Goal: Navigation & Orientation: Find specific page/section

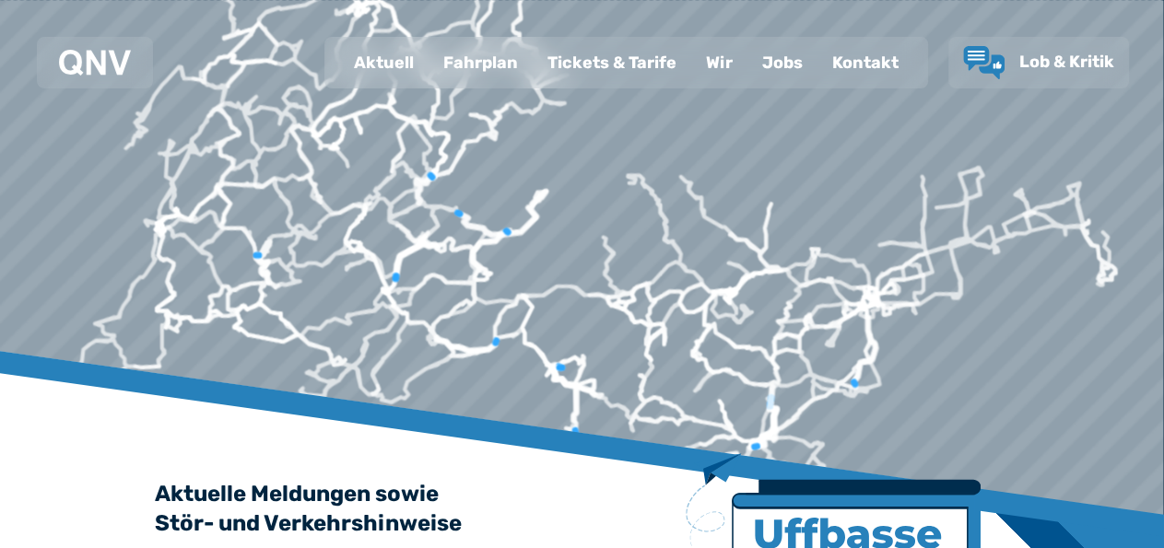
click at [396, 69] on div "Aktuell" at bounding box center [383, 63] width 89 height 48
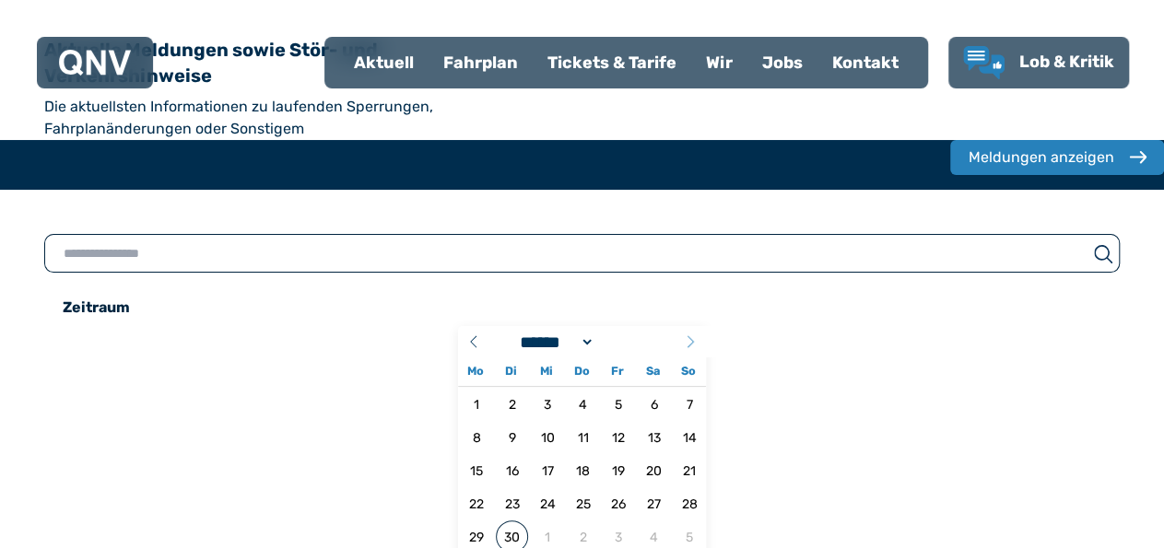
click at [684, 335] on icon at bounding box center [690, 341] width 13 height 13
select select "*"
click at [461, 421] on span "6" at bounding box center [477, 437] width 32 height 32
click at [779, 58] on div "Jobs" at bounding box center [782, 63] width 70 height 48
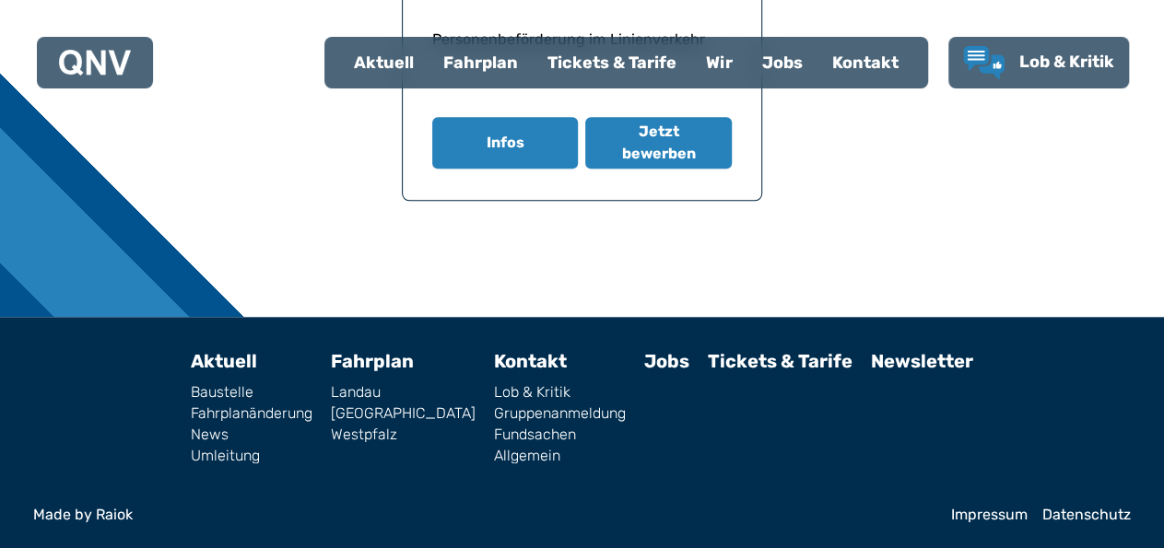
scroll to position [238, 0]
